Goal: Check status

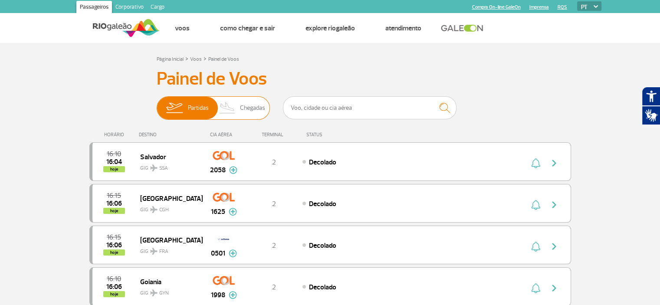
click at [243, 110] on span "Chegadas" at bounding box center [252, 108] width 25 height 23
click at [157, 104] on input "Partidas Chegadas" at bounding box center [157, 104] width 0 height 0
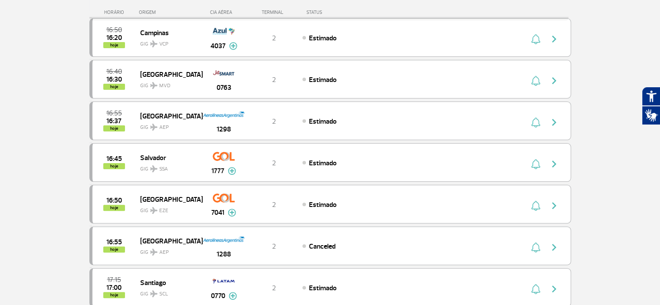
scroll to position [174, 0]
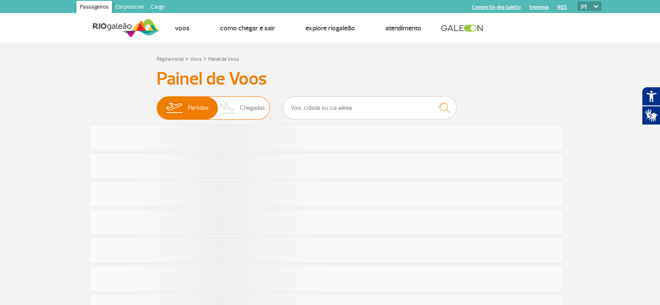
click at [251, 112] on span "Chegadas" at bounding box center [252, 108] width 25 height 23
click at [157, 104] on input "Partidas Chegadas" at bounding box center [157, 104] width 0 height 0
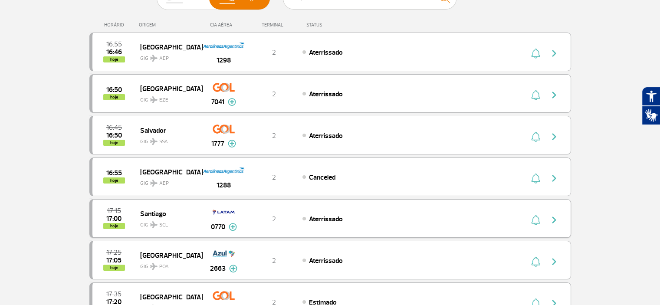
scroll to position [43, 0]
